Goal: Task Accomplishment & Management: Manage account settings

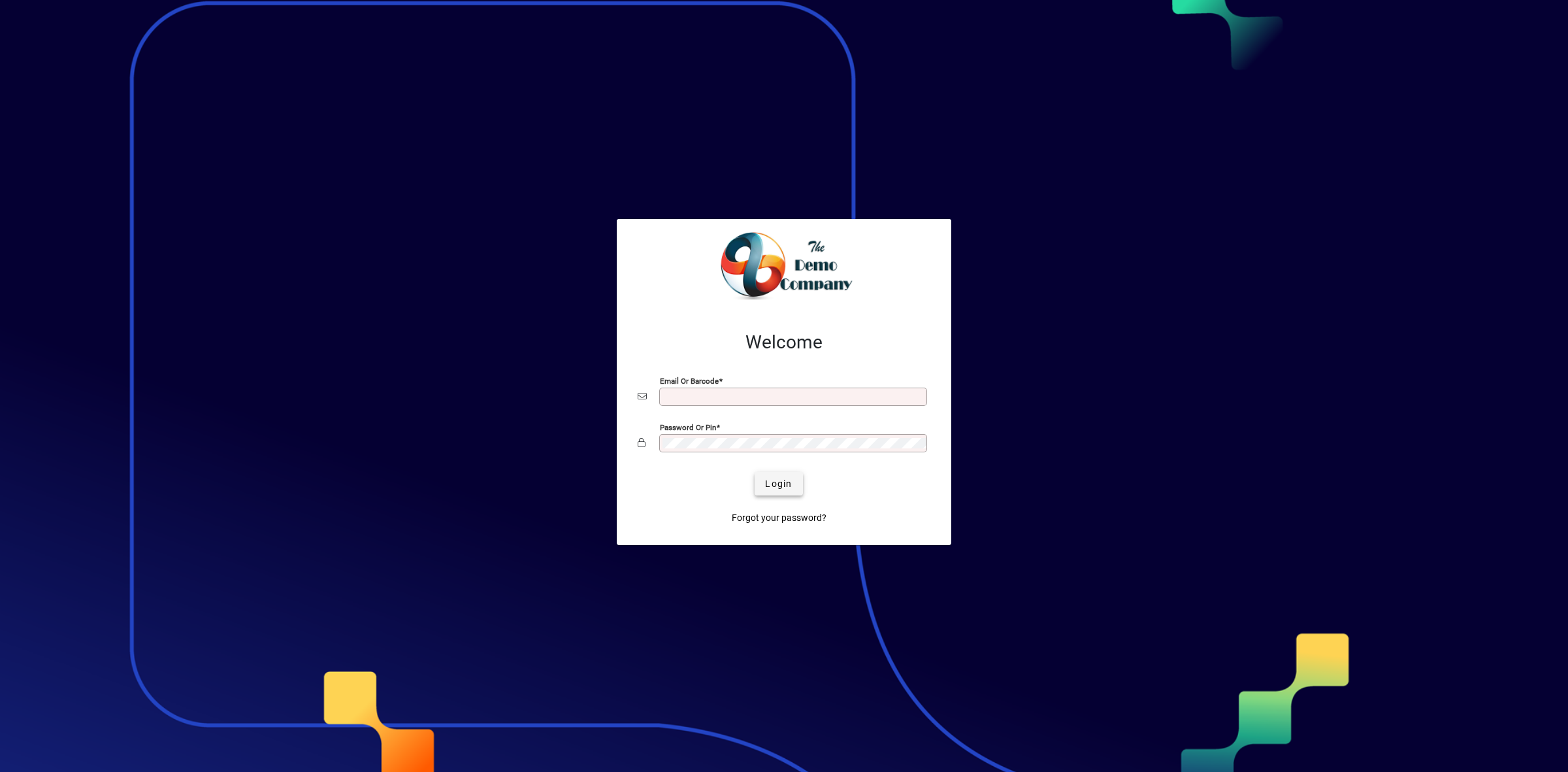
type input "**********"
click at [798, 488] on span "submit" at bounding box center [778, 484] width 48 height 31
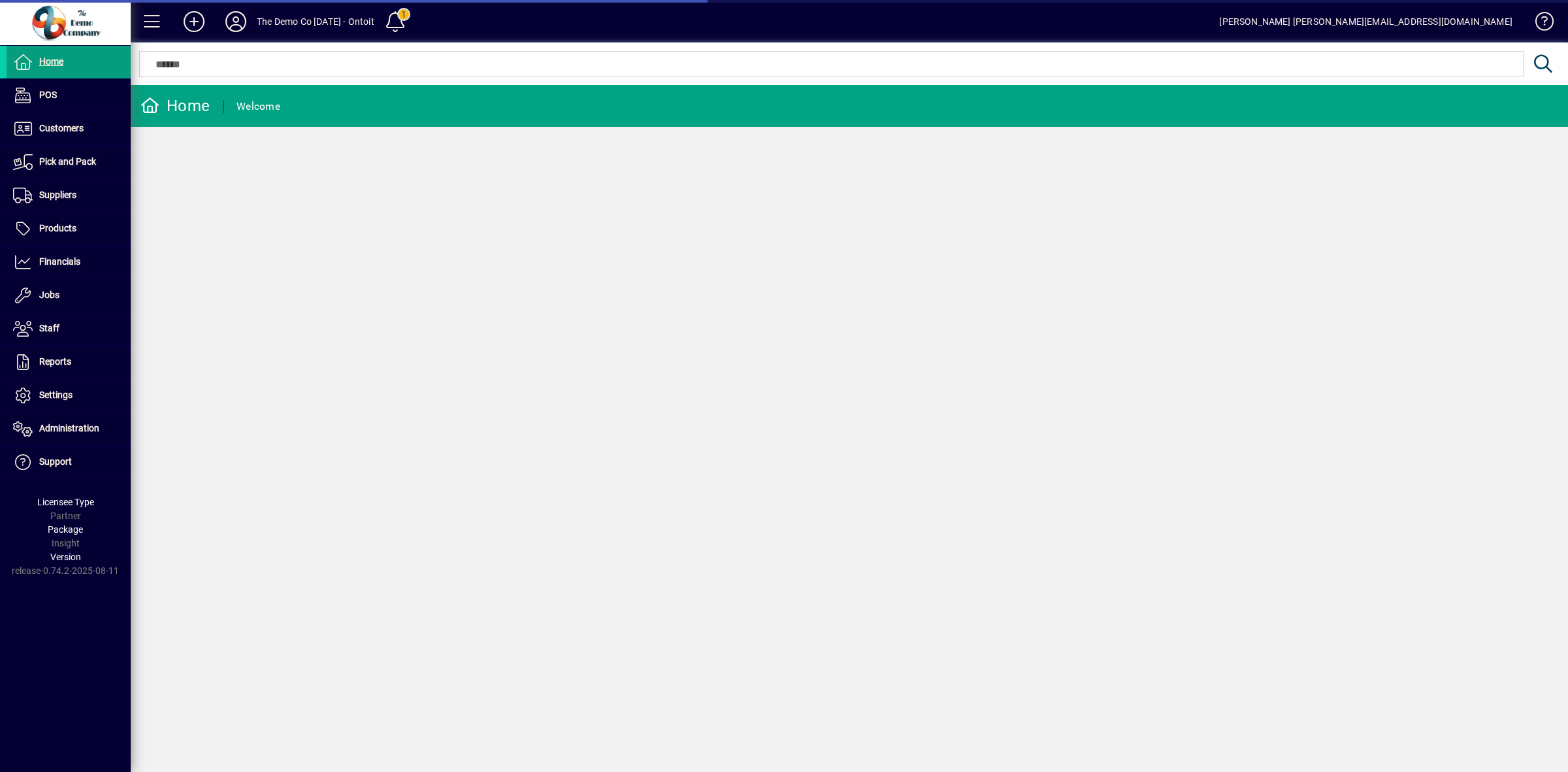
click at [245, 21] on icon at bounding box center [235, 21] width 26 height 21
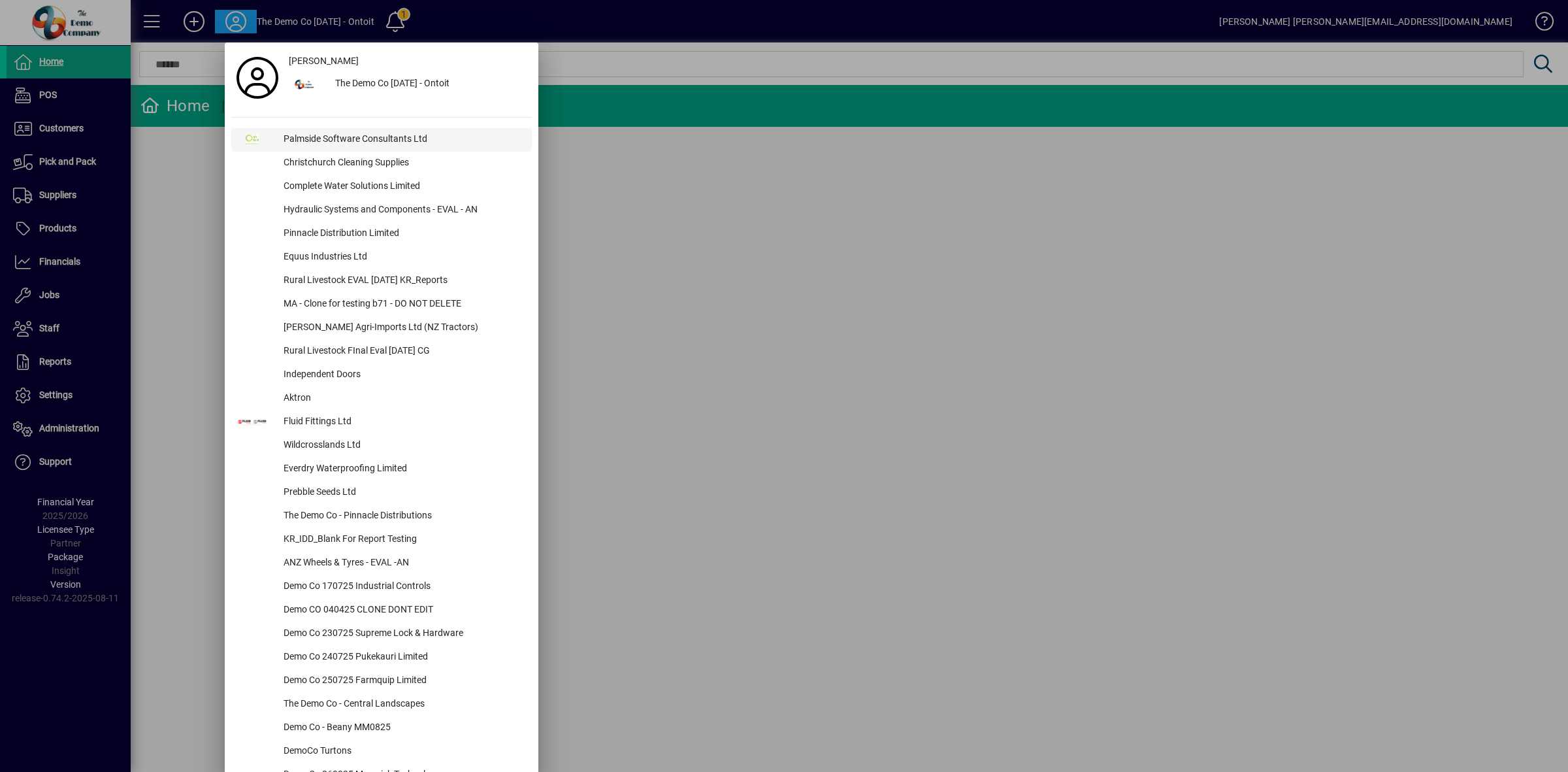
click at [322, 137] on div "Palmside Software Consultants Ltd" at bounding box center [402, 140] width 259 height 24
